Goal: Transaction & Acquisition: Purchase product/service

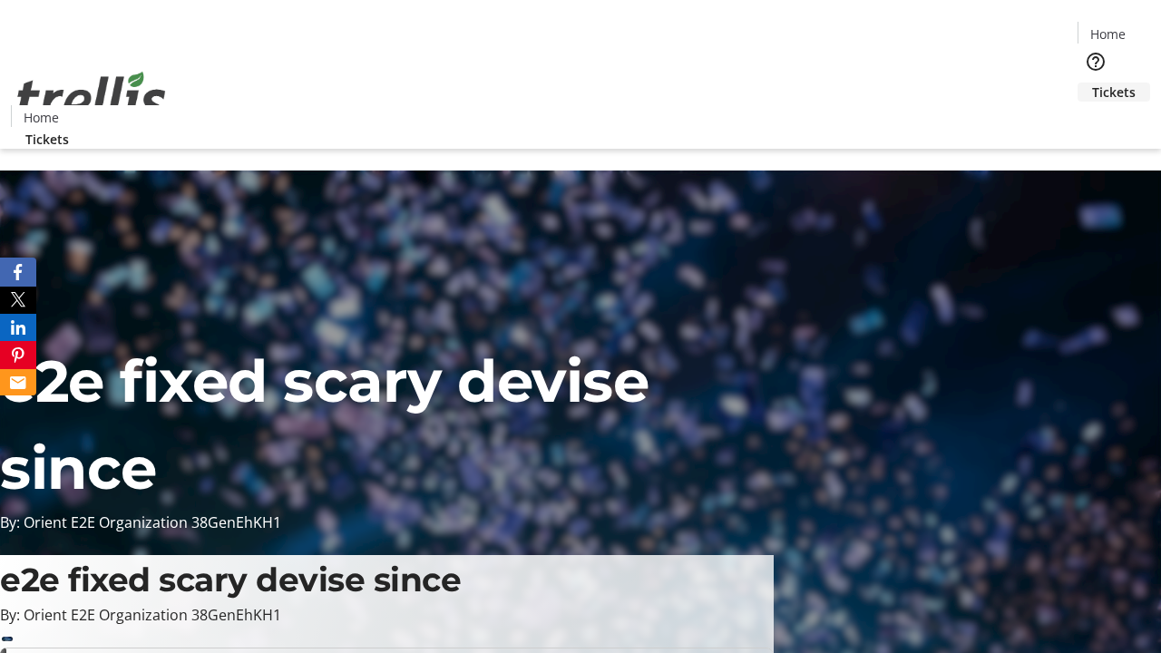
click at [1092, 83] on span "Tickets" at bounding box center [1114, 92] width 44 height 19
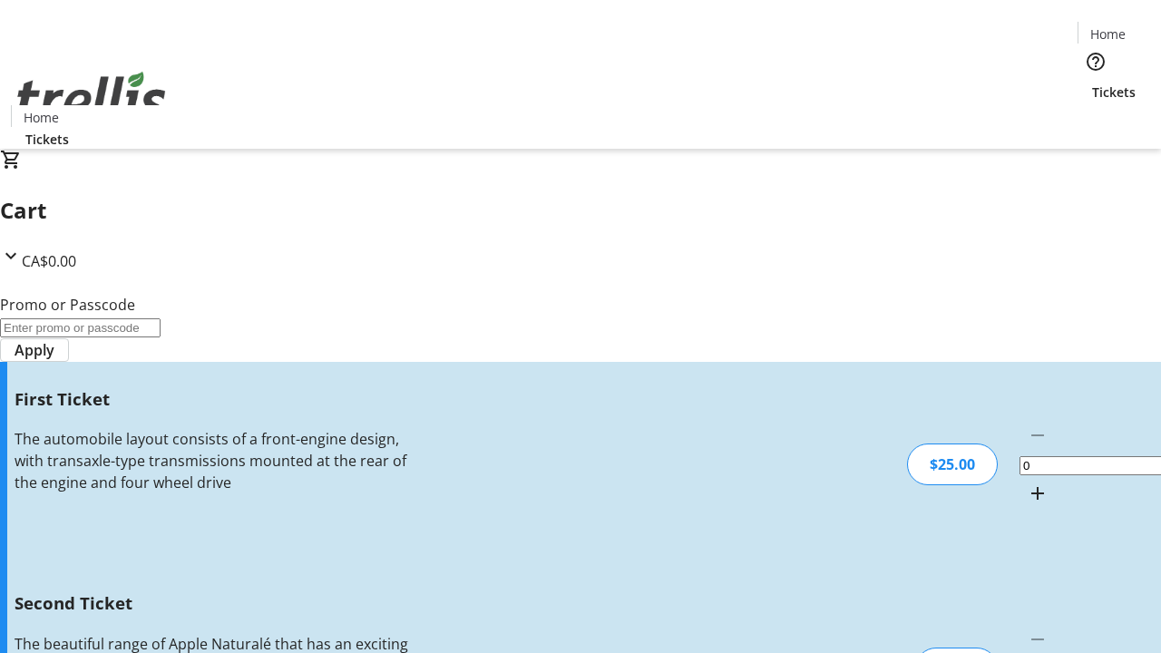
click at [1027, 483] on mat-icon "Increment by one" at bounding box center [1038, 494] width 22 height 22
type input "1"
type input "2"
